Goal: Task Accomplishment & Management: Manage account settings

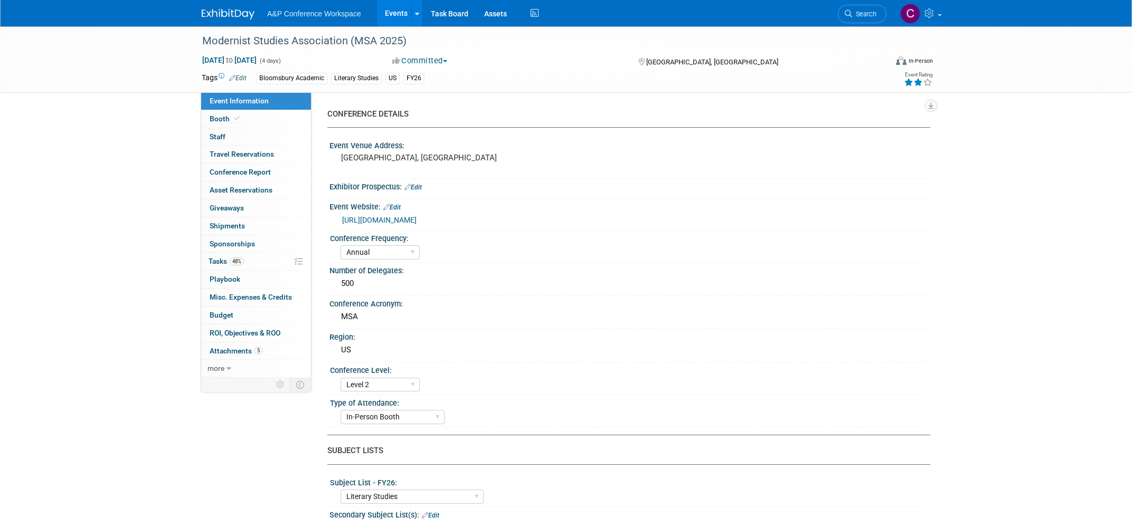
select select "Annual"
select select "Level 2"
select select "In-Person Booth"
select select "Literary Studies"
select select "Bloomsbury Academic"
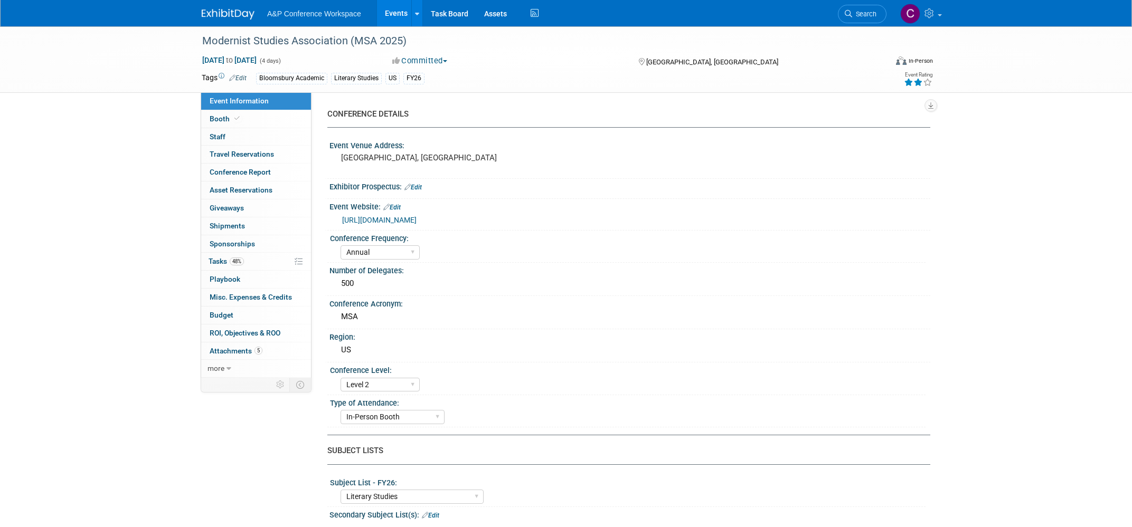
select select "[PERSON_NAME]"
select select "Brand/Subject Presence​"
click at [222, 266] on link "48% Tasks 48%" at bounding box center [256, 261] width 110 height 17
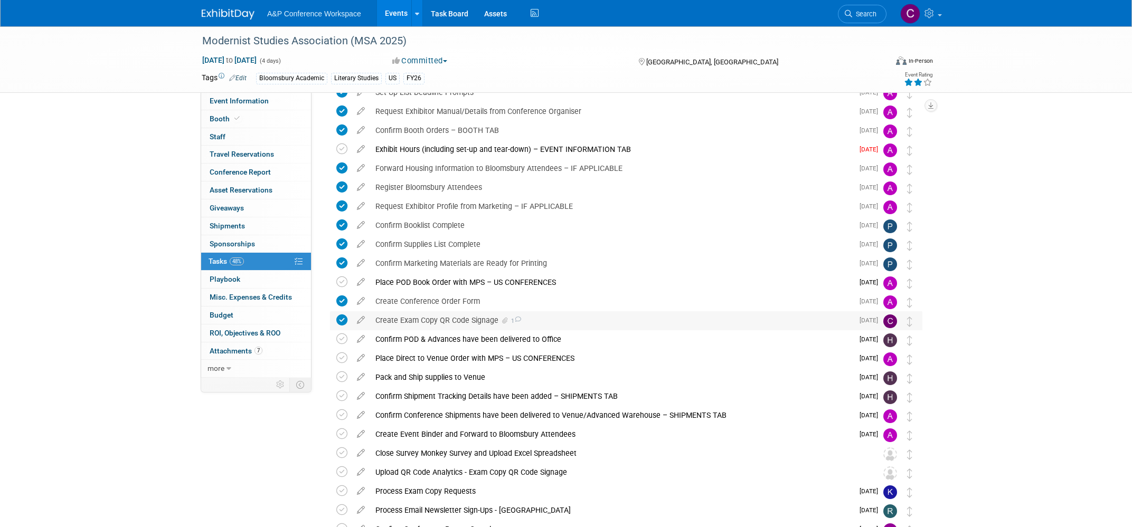
scroll to position [137, 0]
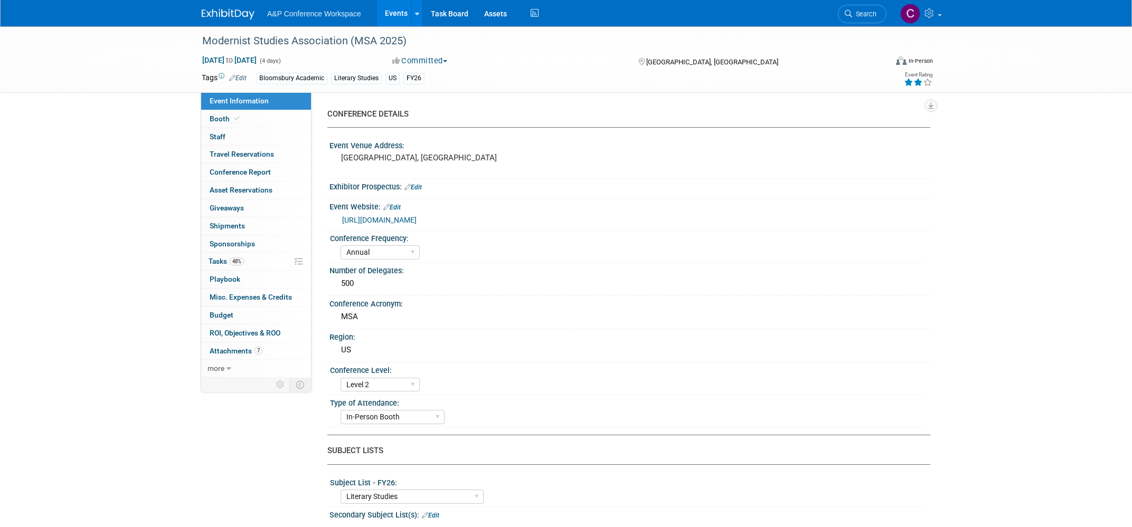
select select "Annual"
select select "Level 2"
select select "In-Person Booth"
select select "Literary Studies"
select select "Bloomsbury Academic"
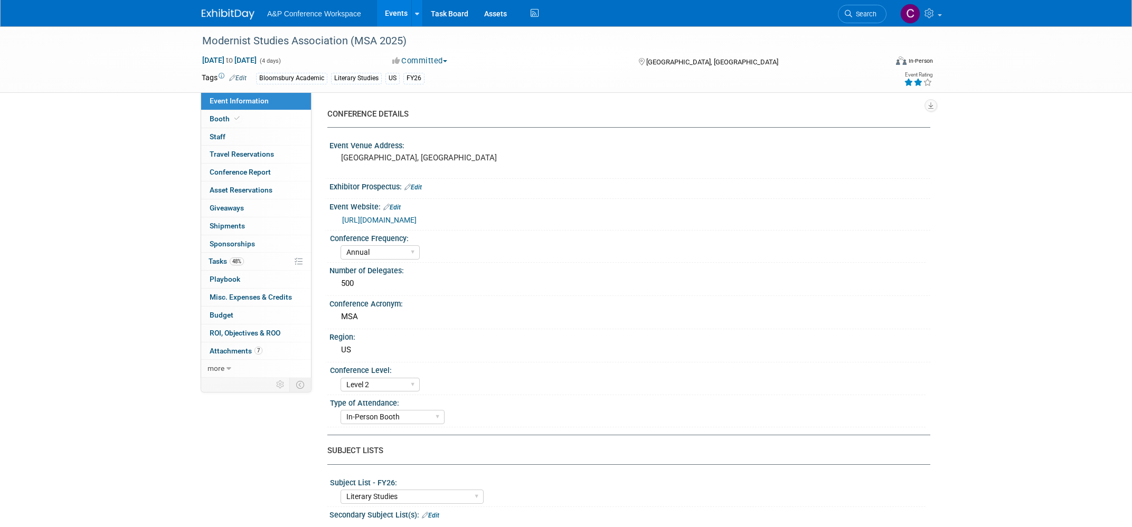
select select "[PERSON_NAME]"
select select "Brand/Subject Presence​"
click at [224, 266] on link "48% Tasks 48%" at bounding box center [256, 261] width 110 height 17
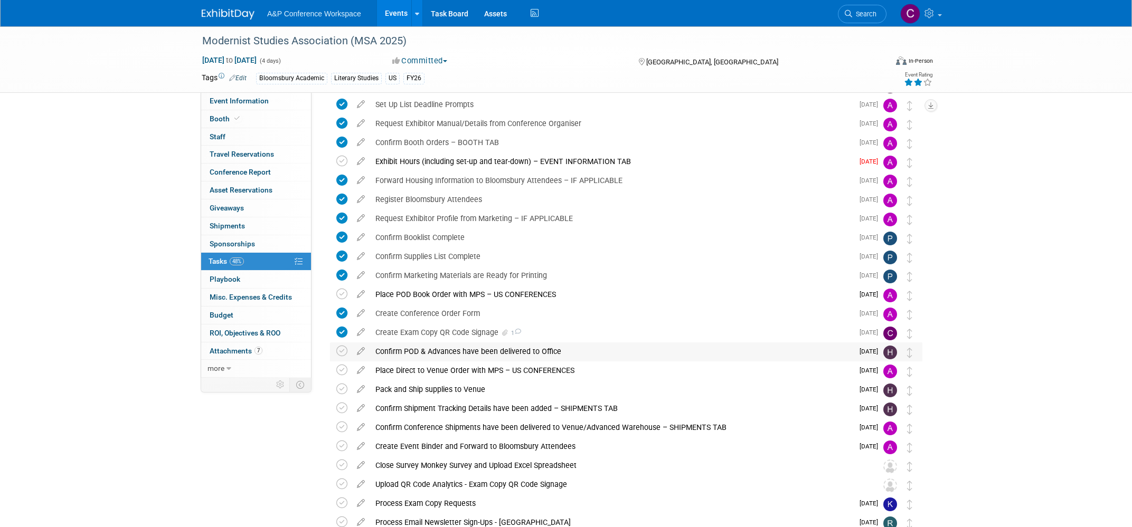
scroll to position [119, 0]
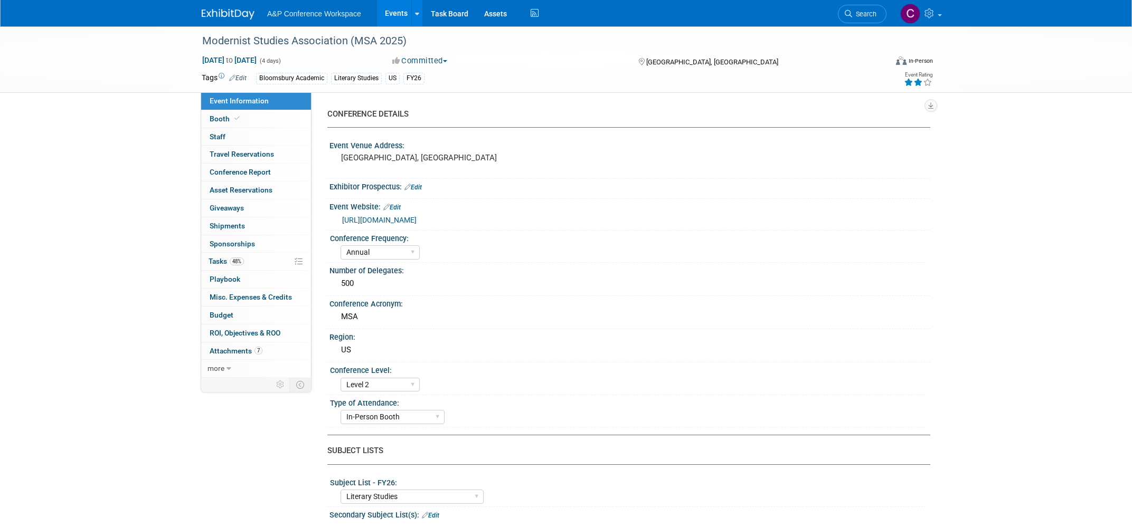
select select "Annual"
select select "Level 2"
select select "In-Person Booth"
select select "Literary Studies"
select select "Bloomsbury Academic"
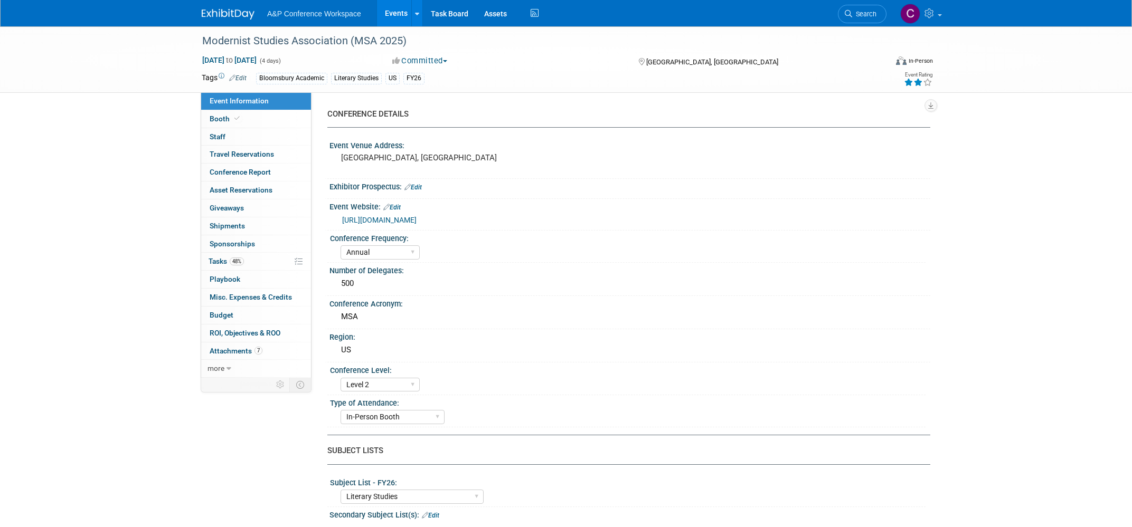
select select "[PERSON_NAME]"
select select "Brand/Subject Presence​"
click at [219, 260] on span "Tasks 48%" at bounding box center [226, 261] width 35 height 8
